Goal: Use online tool/utility: Utilize a website feature to perform a specific function

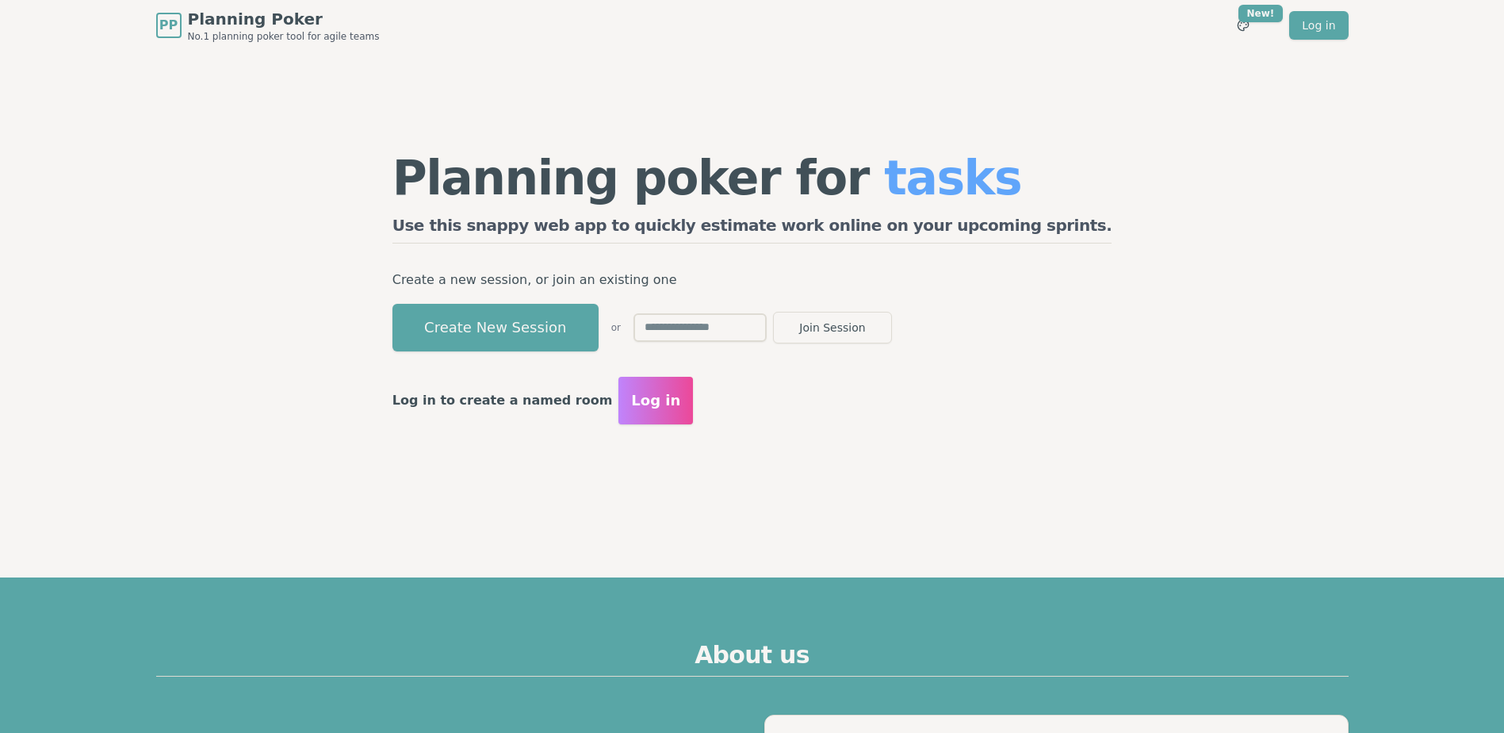
click at [889, 453] on div "Planning poker for tasks Use this snappy web app to quickly estimate work onlin…" at bounding box center [753, 289] width 752 height 476
click at [680, 400] on span "Log in" at bounding box center [655, 400] width 49 height 22
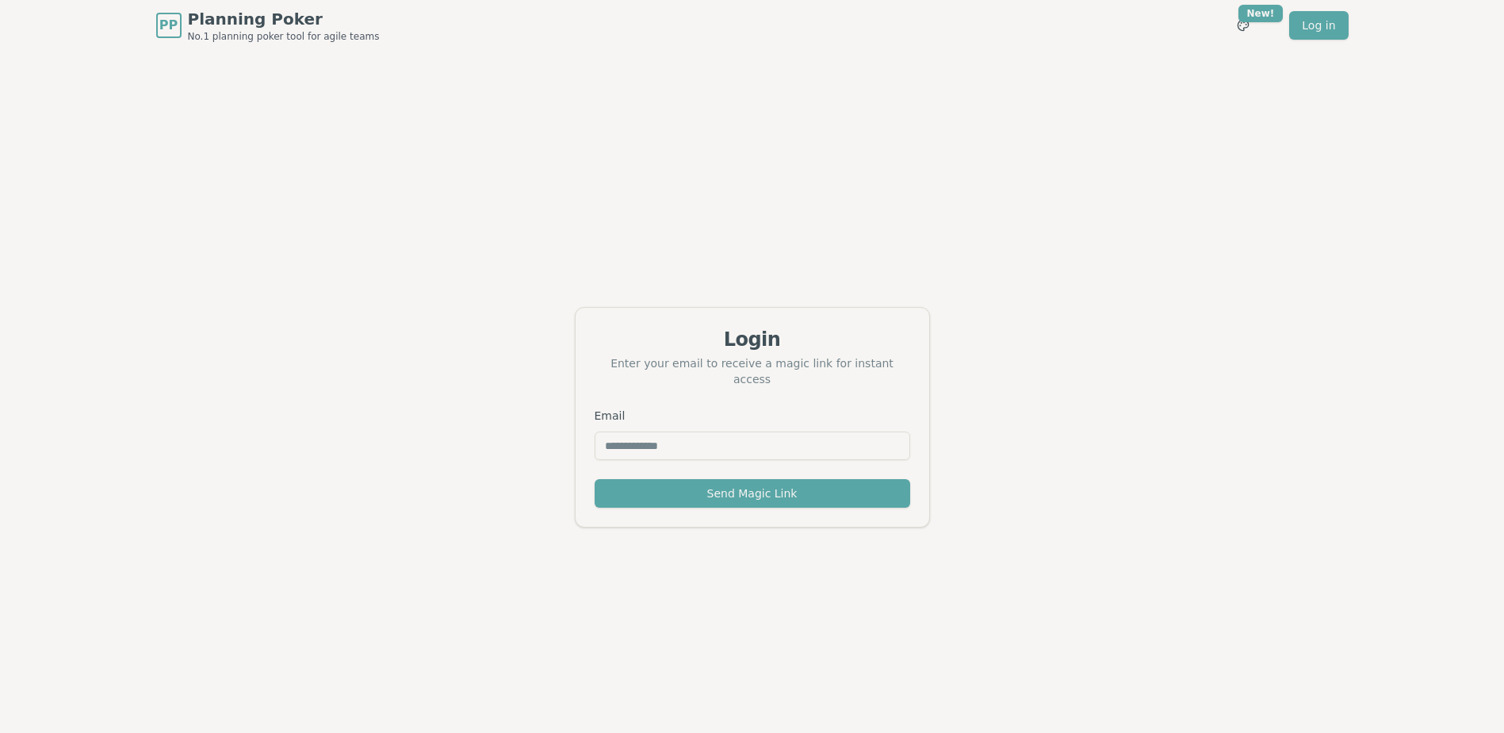
drag, startPoint x: 747, startPoint y: 445, endPoint x: 683, endPoint y: 401, distance: 77.0
click at [751, 438] on input "Email" at bounding box center [753, 445] width 316 height 29
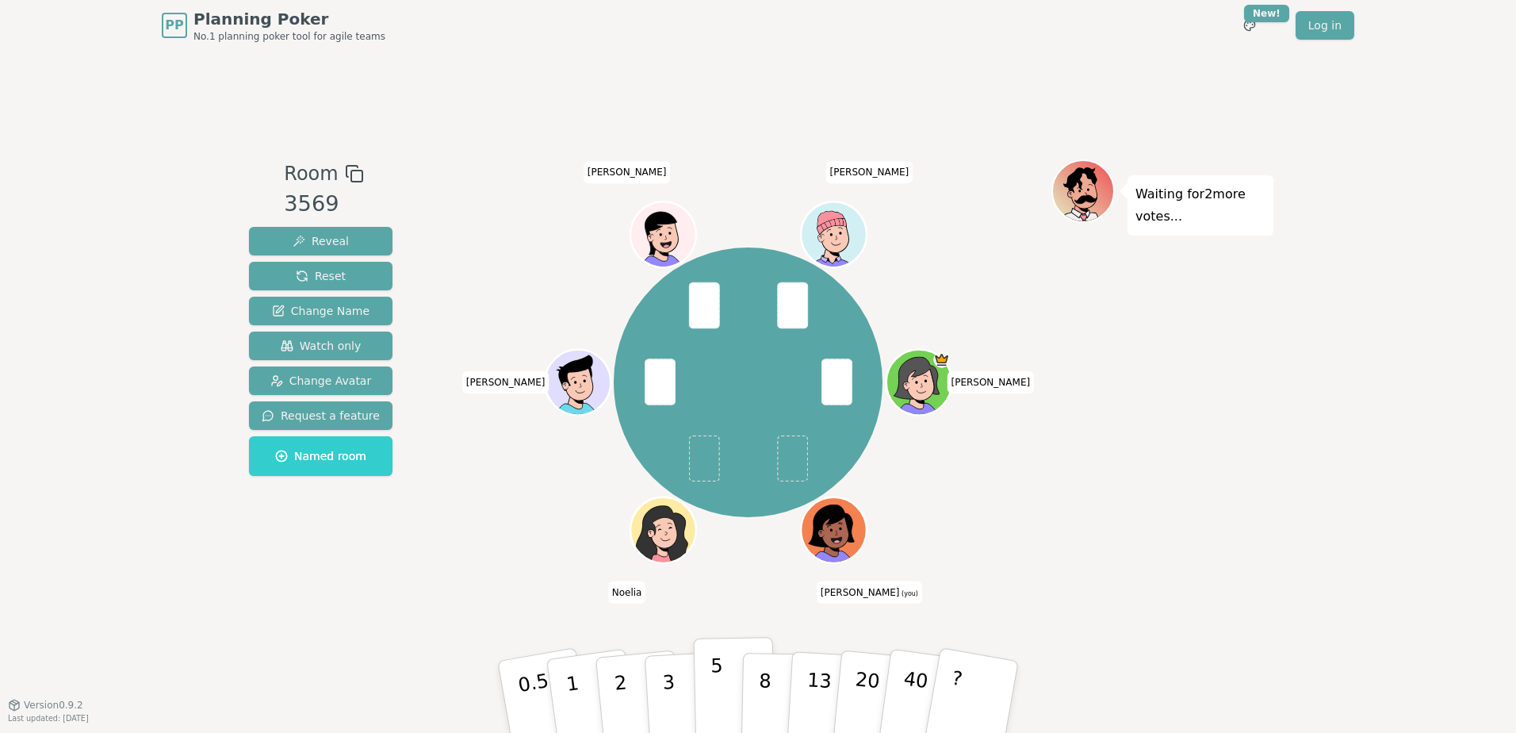
click at [714, 702] on p "5" at bounding box center [716, 697] width 13 height 86
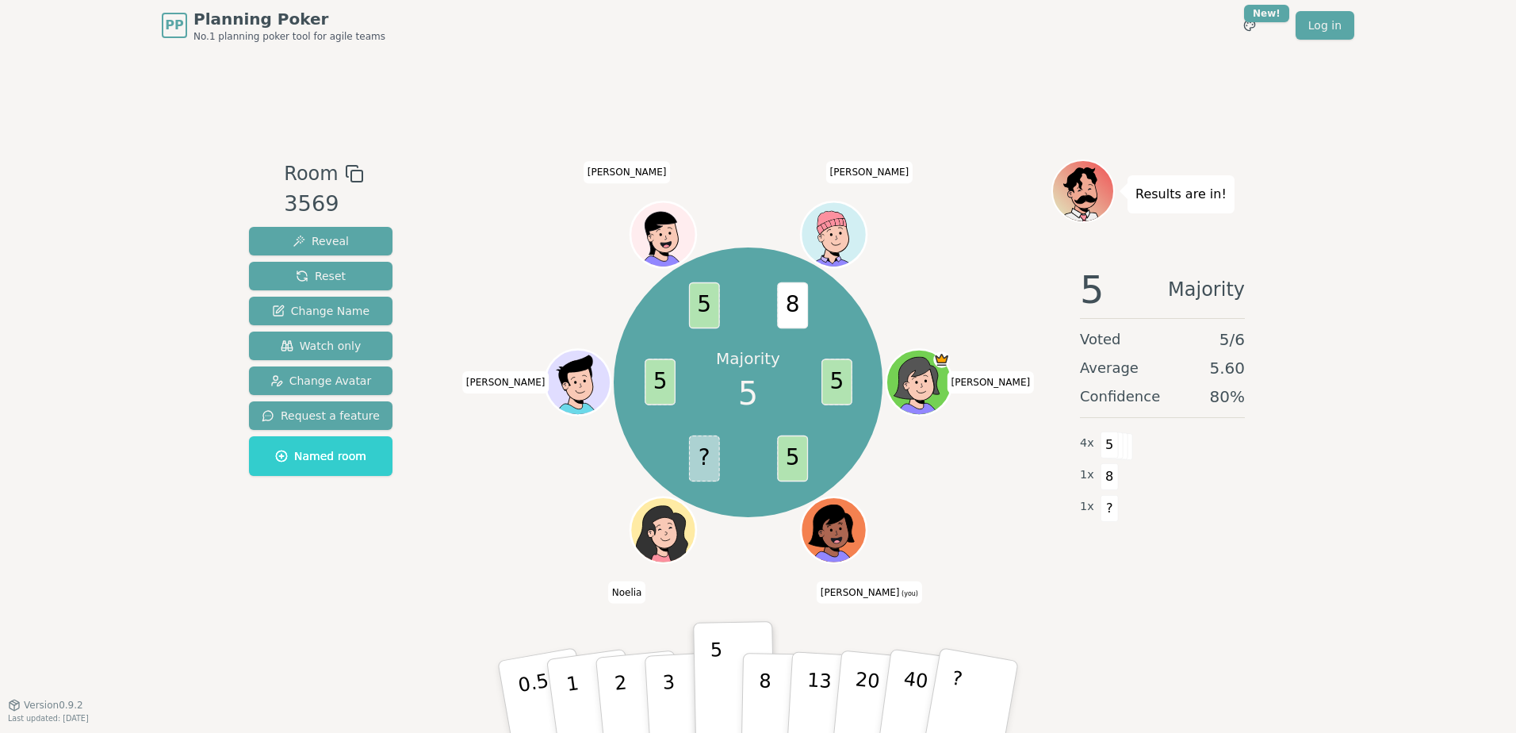
click at [843, 140] on div "Room 3569 Reveal Reset Change Name Watch only Change Avatar Request a feature N…" at bounding box center [758, 377] width 1031 height 653
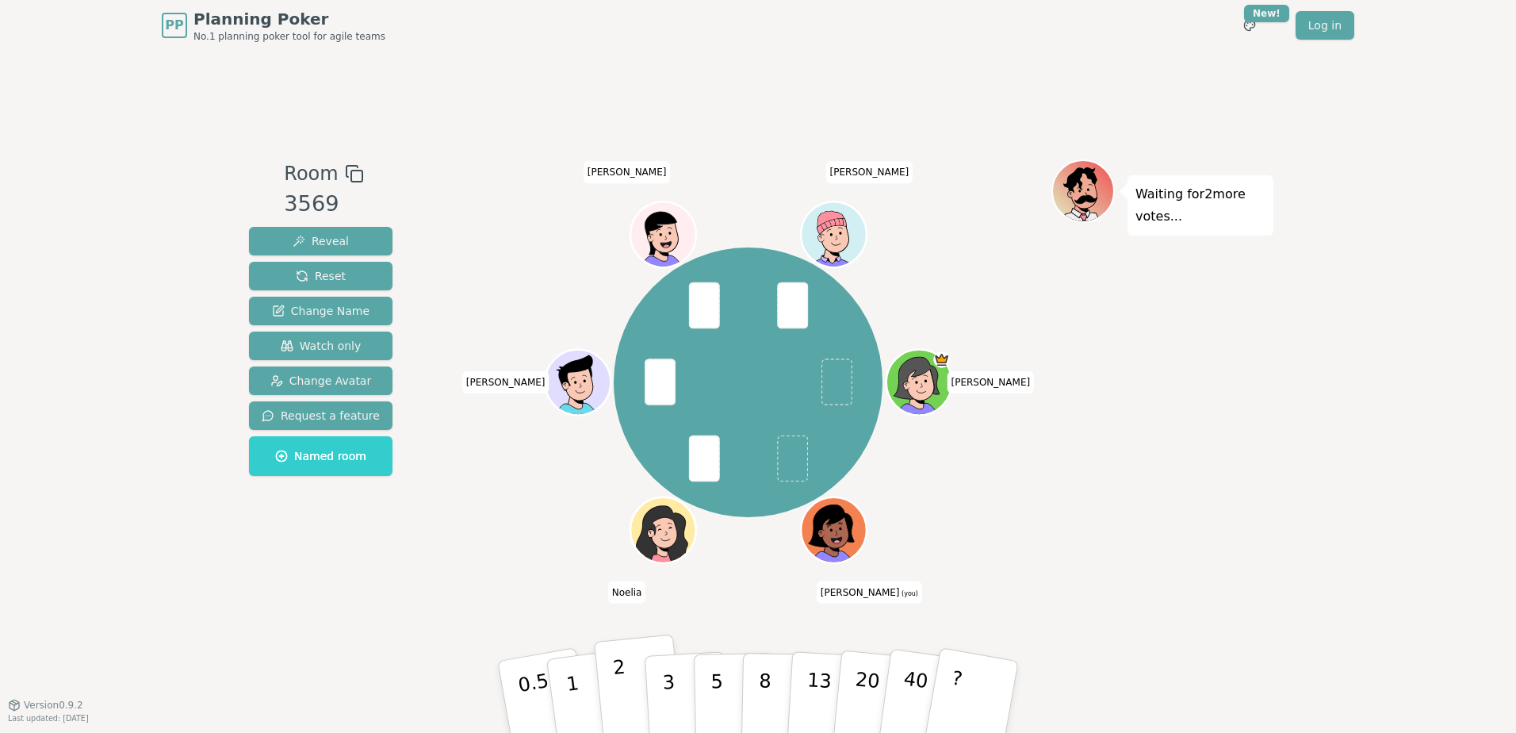
click at [631, 694] on button "2" at bounding box center [639, 697] width 90 height 126
click at [338, 678] on div "Room 3569 Reveal Reset Change Name Watch only Change Avatar Request a feature N…" at bounding box center [758, 377] width 1031 height 653
click at [578, 697] on p "1" at bounding box center [575, 699] width 24 height 86
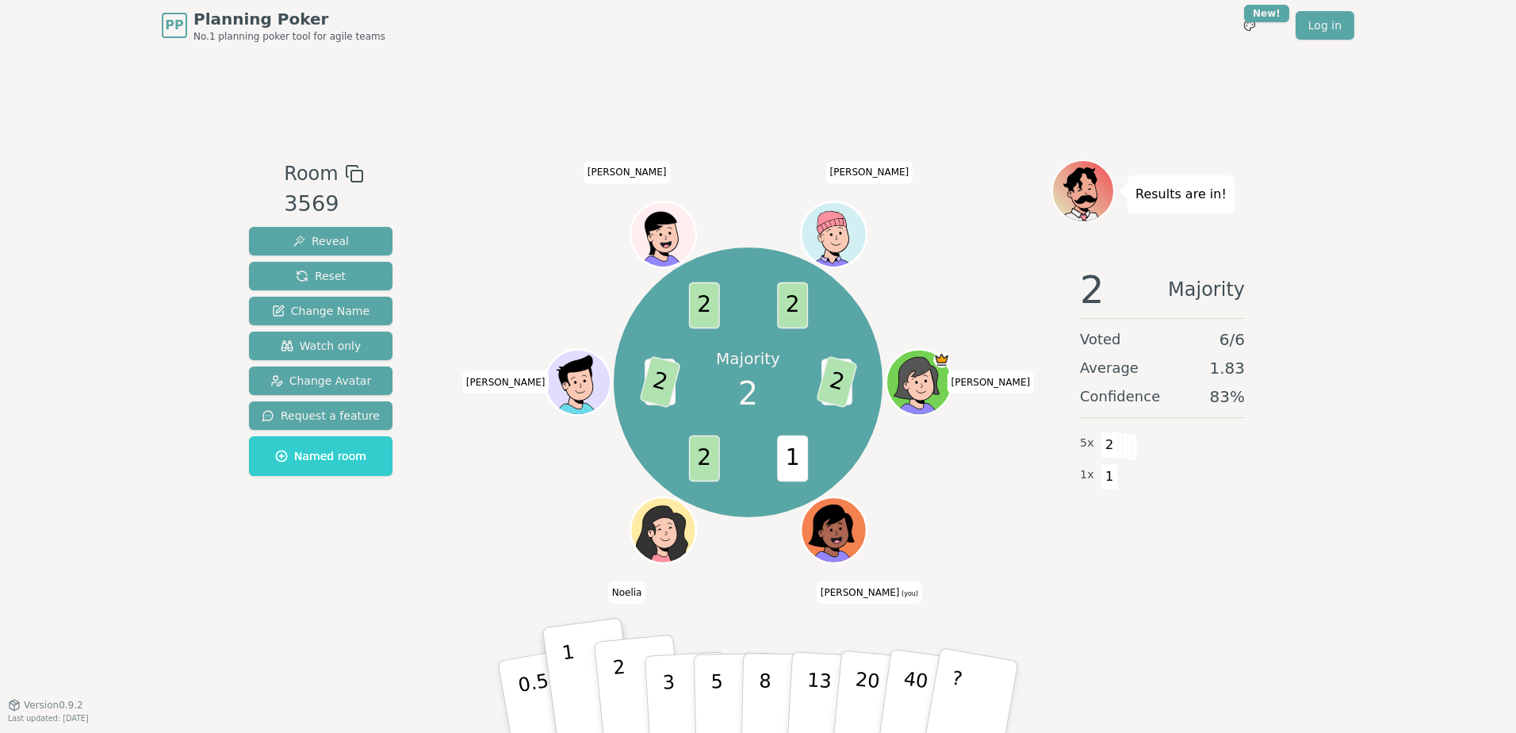
click at [624, 694] on p "2" at bounding box center [622, 699] width 21 height 86
